Goal: Information Seeking & Learning: Learn about a topic

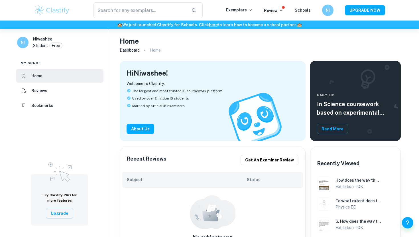
click at [48, 11] on img at bounding box center [52, 10] width 36 height 11
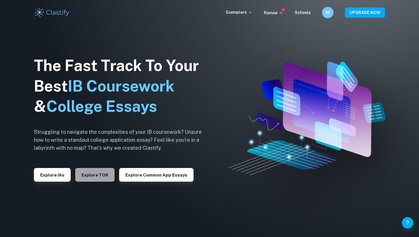
click at [102, 176] on button "Explore TOK" at bounding box center [94, 175] width 39 height 14
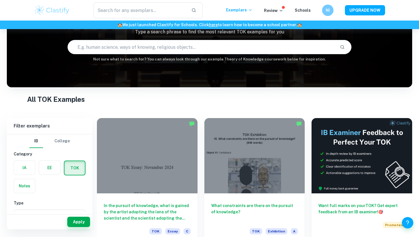
scroll to position [37, 0]
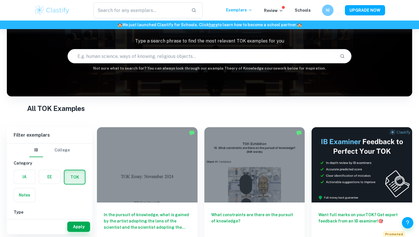
click at [125, 55] on input "text" at bounding box center [201, 56] width 267 height 16
type input "How does the way we organize or classify knowledge"
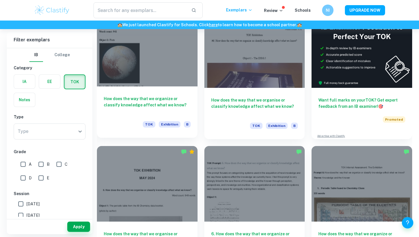
scroll to position [170, 0]
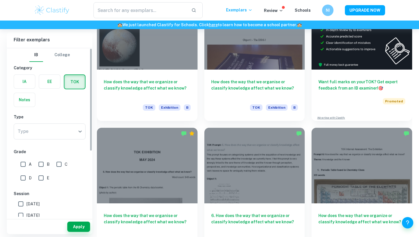
click at [23, 165] on input "A" at bounding box center [22, 163] width 11 height 11
checkbox input "true"
click at [41, 166] on input "B" at bounding box center [40, 163] width 11 height 11
checkbox input "true"
click at [73, 226] on button "Apply" at bounding box center [78, 226] width 23 height 10
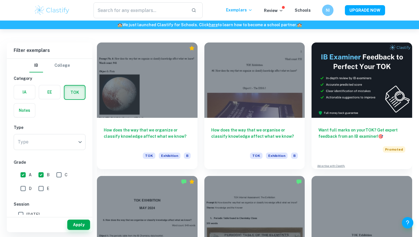
scroll to position [120, 0]
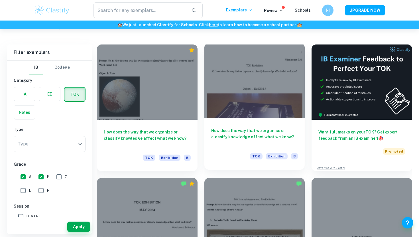
click at [222, 94] on div at bounding box center [254, 80] width 101 height 75
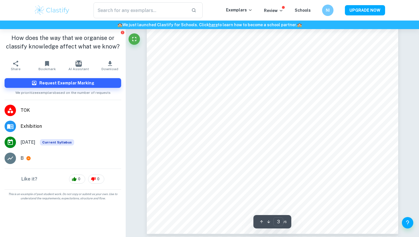
scroll to position [954, 0]
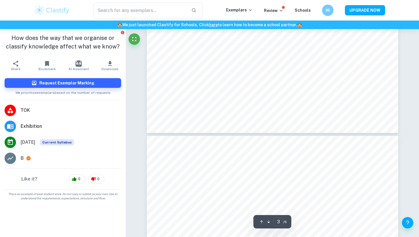
type input "4"
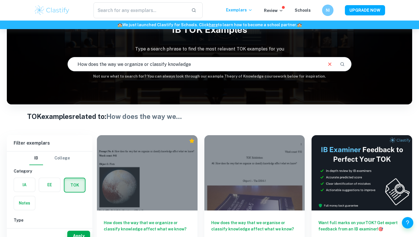
scroll to position [137, 0]
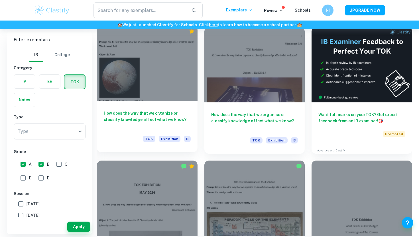
click at [121, 122] on h6 "How does the way that we organize or classify knowledge affect what we know?" at bounding box center [147, 119] width 87 height 19
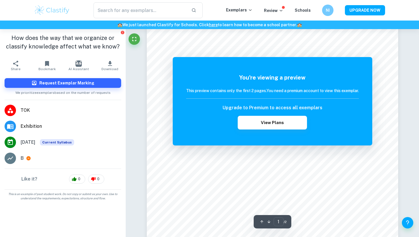
scroll to position [48, 0]
click at [134, 34] on button "Fullscreen" at bounding box center [133, 38] width 11 height 11
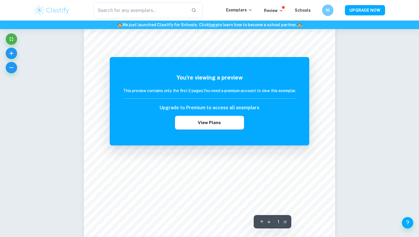
scroll to position [46, 0]
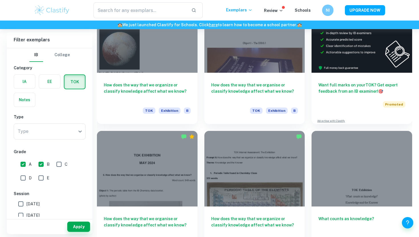
scroll to position [224, 0]
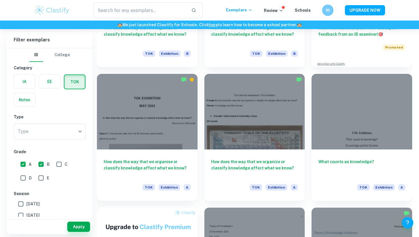
click at [66, 161] on span "C" at bounding box center [66, 164] width 3 height 6
click at [65, 161] on input "C" at bounding box center [58, 163] width 11 height 11
checkbox input "true"
click at [83, 226] on button "Apply" at bounding box center [78, 226] width 23 height 10
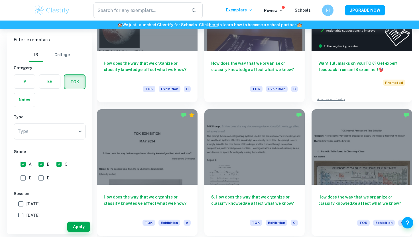
scroll to position [190, 0]
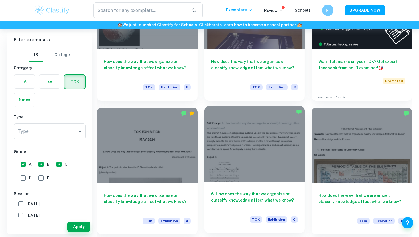
click at [223, 156] on div at bounding box center [254, 143] width 101 height 75
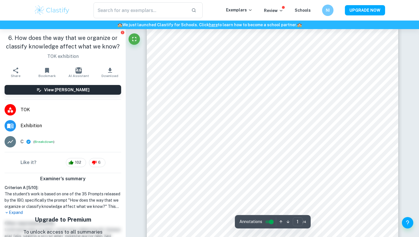
scroll to position [15, 0]
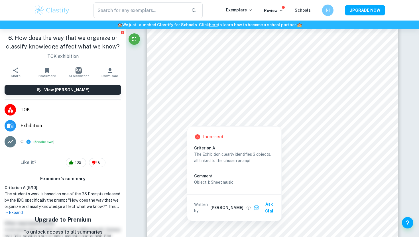
click at [260, 204] on button "Ask Clai" at bounding box center [265, 207] width 26 height 17
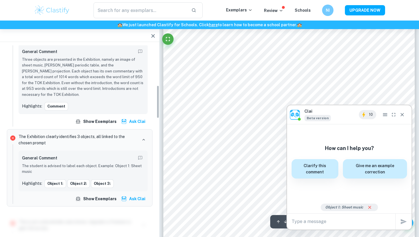
scroll to position [234, 0]
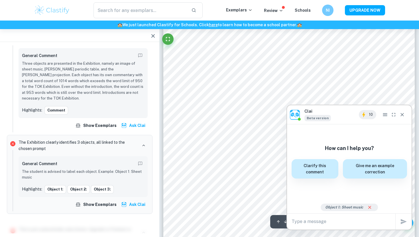
click at [313, 220] on textarea at bounding box center [343, 221] width 104 height 7
type textarea "why"
click at [398, 115] on button "Close" at bounding box center [402, 114] width 9 height 9
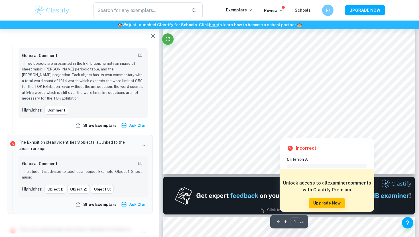
scroll to position [216, 0]
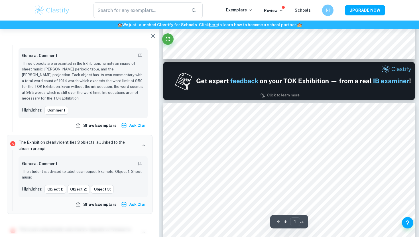
type input "2"
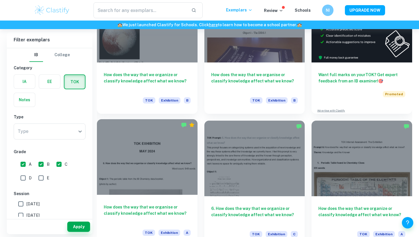
scroll to position [181, 0]
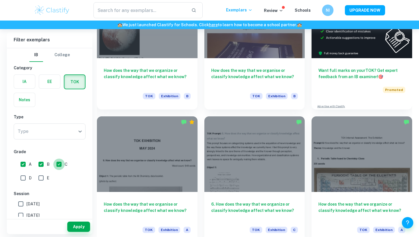
click at [62, 165] on input "C" at bounding box center [58, 163] width 11 height 11
checkbox input "false"
click at [68, 223] on button "Apply" at bounding box center [78, 226] width 23 height 10
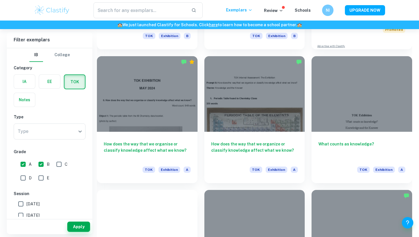
scroll to position [328, 0]
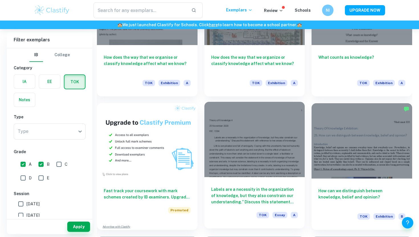
click at [225, 170] on div at bounding box center [254, 139] width 101 height 75
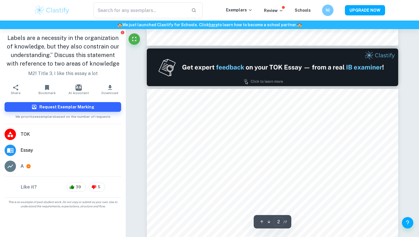
type input "1"
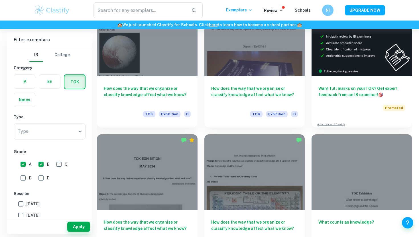
scroll to position [168, 0]
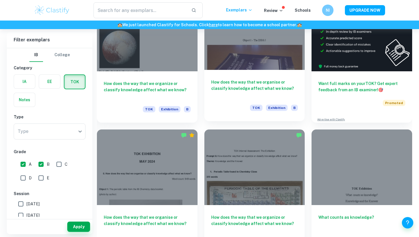
click at [229, 107] on div "TOK Exhibition B" at bounding box center [254, 110] width 87 height 10
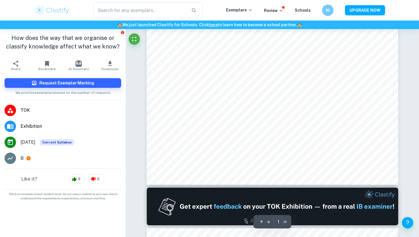
scroll to position [204, 0]
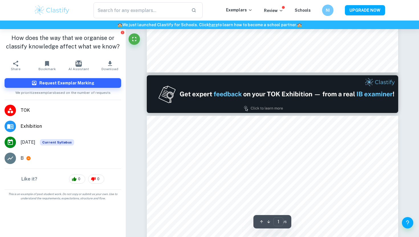
type input "2"
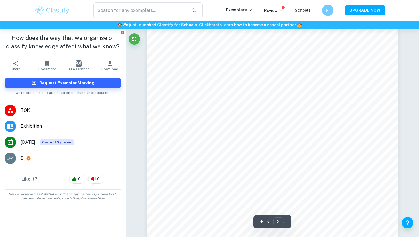
scroll to position [416, 0]
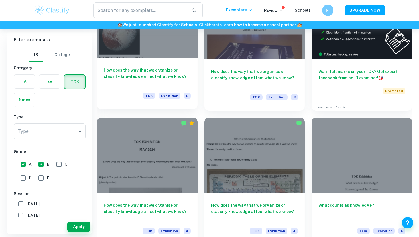
scroll to position [182, 0]
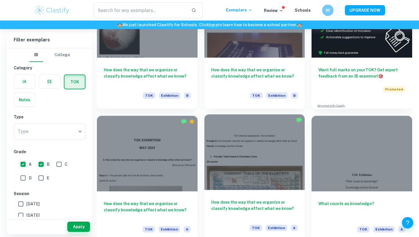
click at [223, 155] on div at bounding box center [254, 151] width 101 height 75
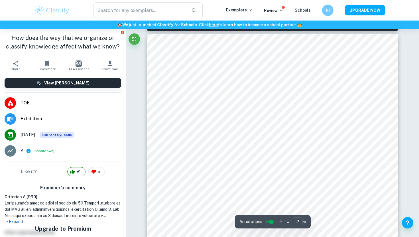
scroll to position [369, 0]
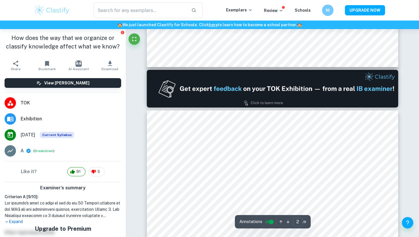
type input "1"
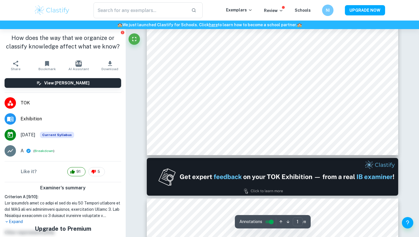
scroll to position [194, 0]
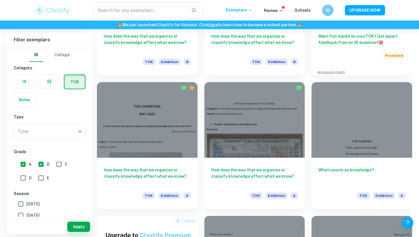
scroll to position [256, 0]
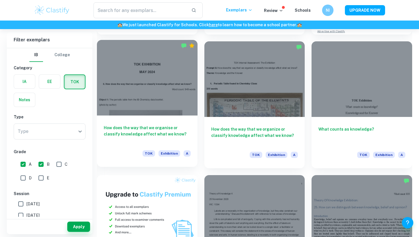
click at [176, 132] on h6 "How does the way that we organise or classify knowledge affect what we know?" at bounding box center [147, 133] width 87 height 19
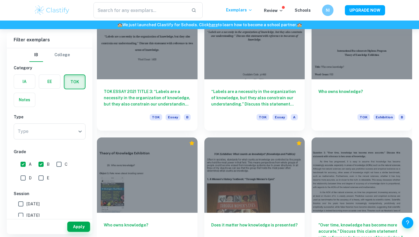
scroll to position [630, 0]
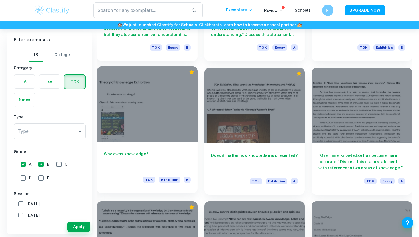
click at [172, 134] on div at bounding box center [147, 103] width 101 height 75
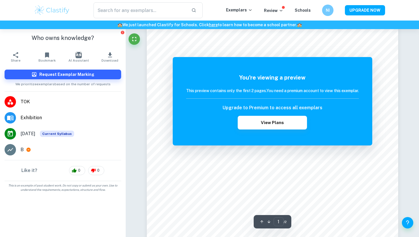
scroll to position [73, 0]
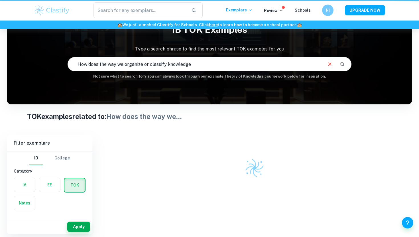
scroll to position [29, 0]
